Goal: Information Seeking & Learning: Learn about a topic

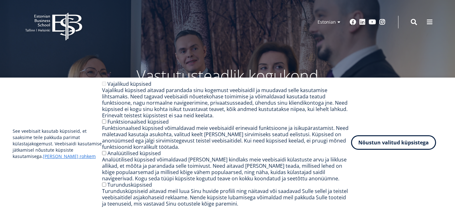
click at [383, 142] on button "Nõustun valitud küpsistega" at bounding box center [393, 143] width 85 height 15
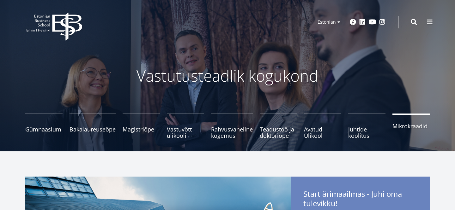
click at [403, 131] on link "Mikrokraadid" at bounding box center [410, 126] width 37 height 25
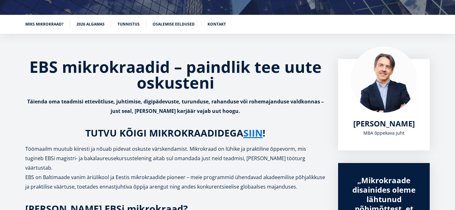
scroll to position [87, 0]
click at [249, 135] on link "SIIN" at bounding box center [252, 132] width 19 height 9
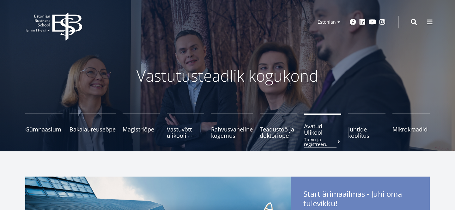
click at [319, 135] on span "Avatud Ülikool Tutvu ja registreeru" at bounding box center [322, 129] width 37 height 13
